Goal: Register for event/course: Sign up to attend an event or enroll in a course

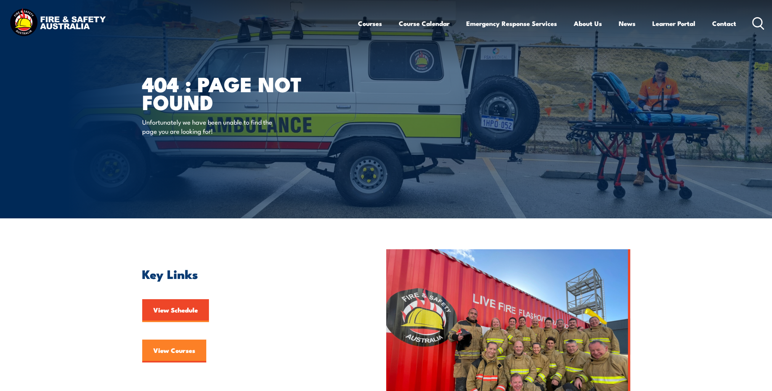
click at [176, 354] on link "View Courses" at bounding box center [174, 351] width 64 height 23
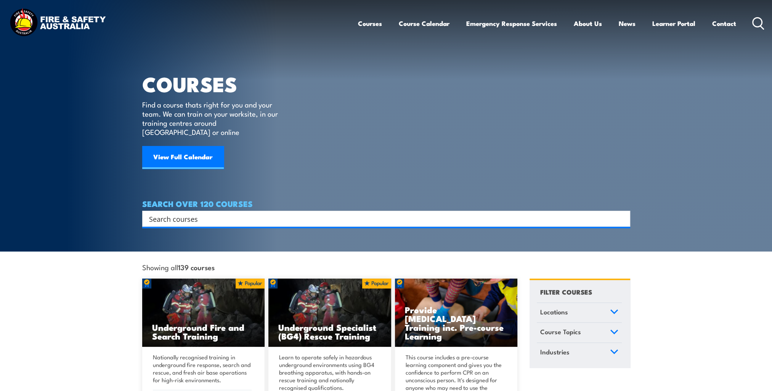
click at [184, 213] on input "Search input" at bounding box center [381, 218] width 464 height 11
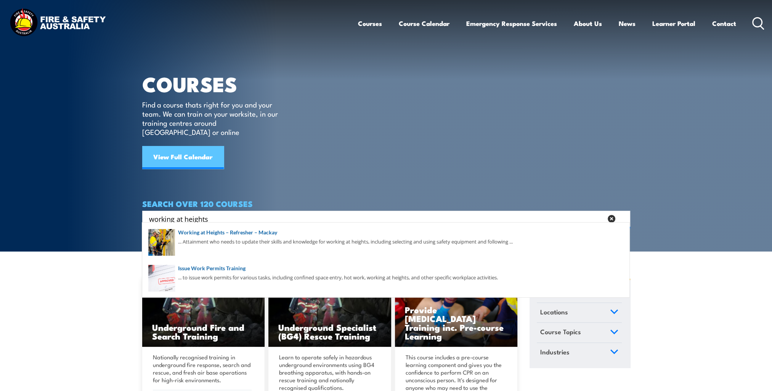
scroll to position [38, 0]
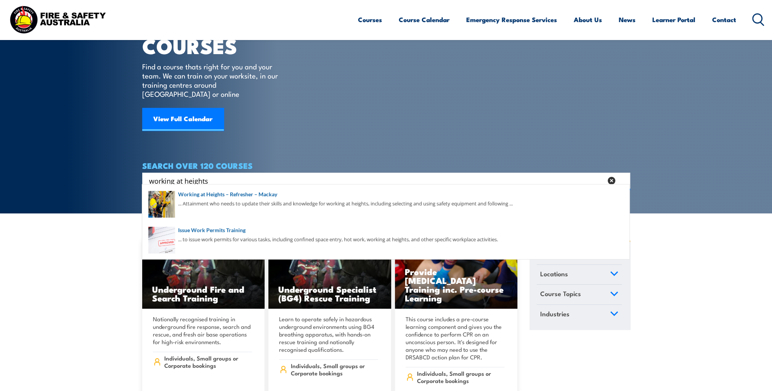
type input "working at heights"
click at [107, 86] on section "COURSES Find a course thats right for you and your team. We can train on your w…" at bounding box center [386, 87] width 772 height 251
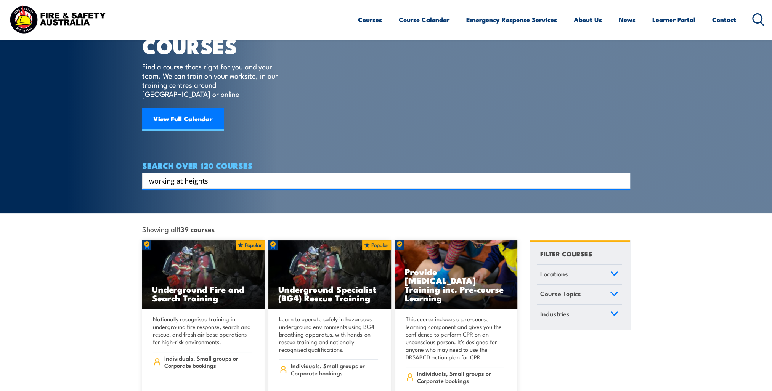
scroll to position [0, 0]
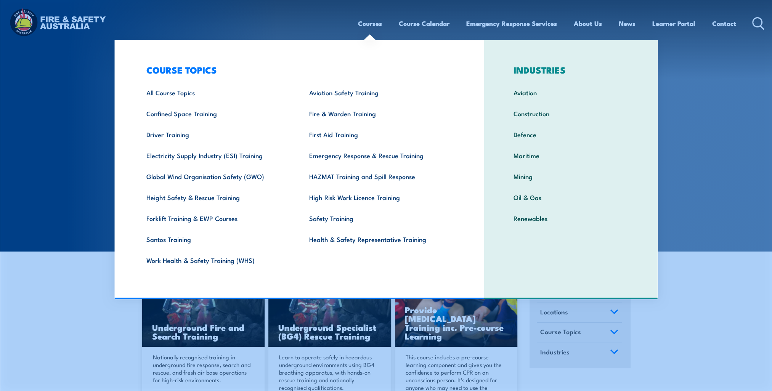
click at [375, 21] on link "Courses" at bounding box center [370, 23] width 24 height 20
click at [187, 200] on link "Height Safety & Rescue Training" at bounding box center [216, 197] width 163 height 21
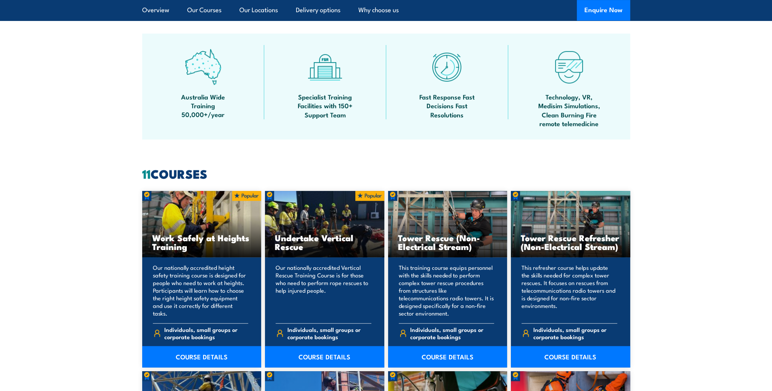
scroll to position [495, 0]
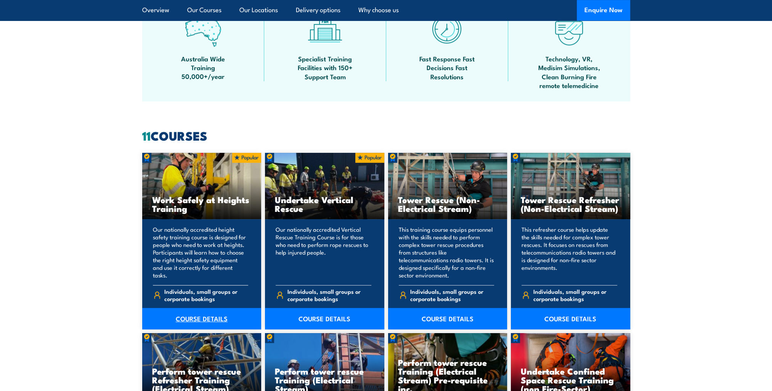
click at [190, 316] on link "COURSE DETAILS" at bounding box center [201, 318] width 119 height 21
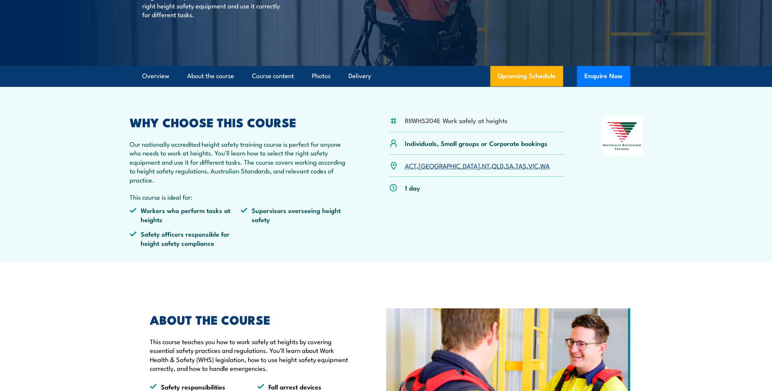
scroll to position [114, 0]
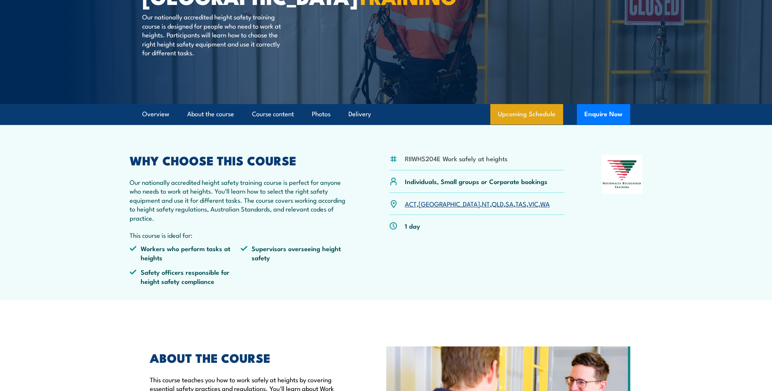
click at [520, 117] on link "Upcoming Schedule" at bounding box center [526, 114] width 73 height 21
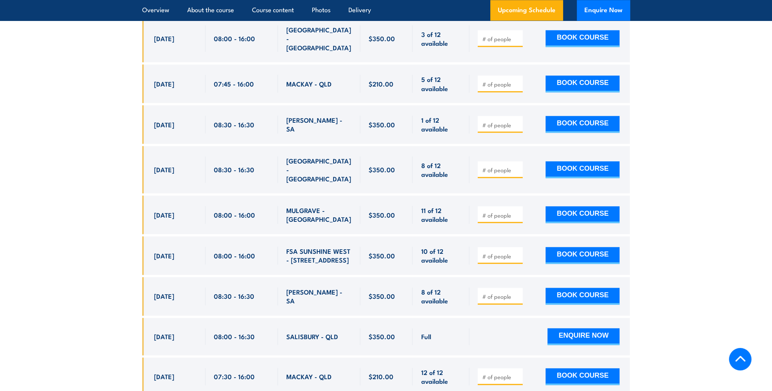
scroll to position [1403, 0]
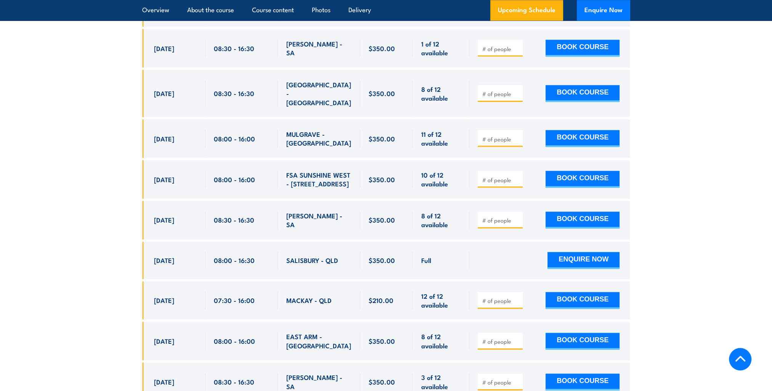
click at [305, 296] on span "MACKAY - QLD" at bounding box center [308, 300] width 45 height 9
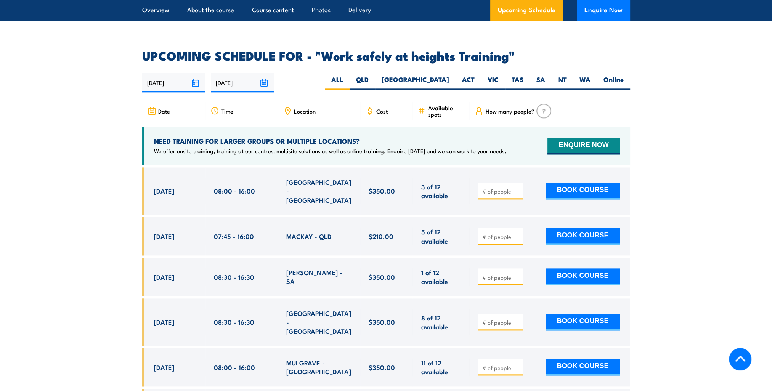
scroll to position [1136, 0]
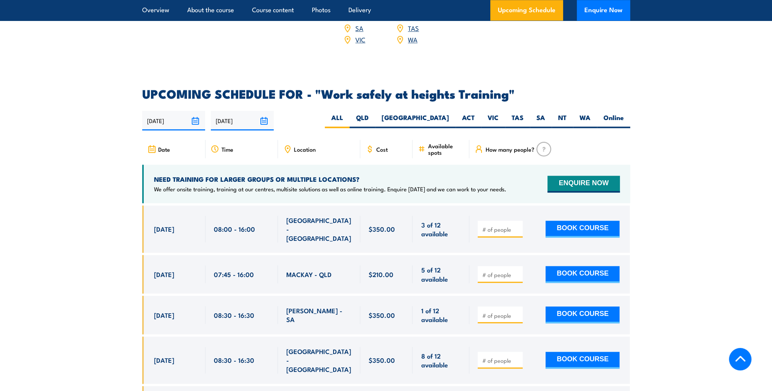
click at [299, 146] on span "Location" at bounding box center [305, 149] width 22 height 6
click at [307, 146] on span "Location" at bounding box center [305, 149] width 22 height 6
click at [375, 113] on label "QLD" at bounding box center [362, 120] width 26 height 15
click at [373, 113] on input "QLD" at bounding box center [370, 115] width 5 height 5
radio input "true"
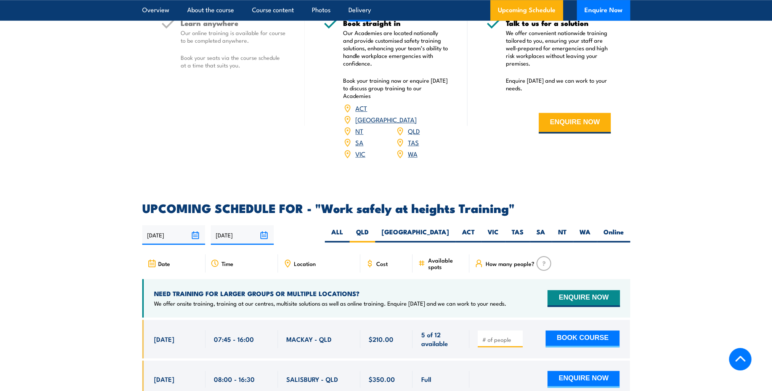
scroll to position [983, 0]
